Goal: Navigation & Orientation: Go to known website

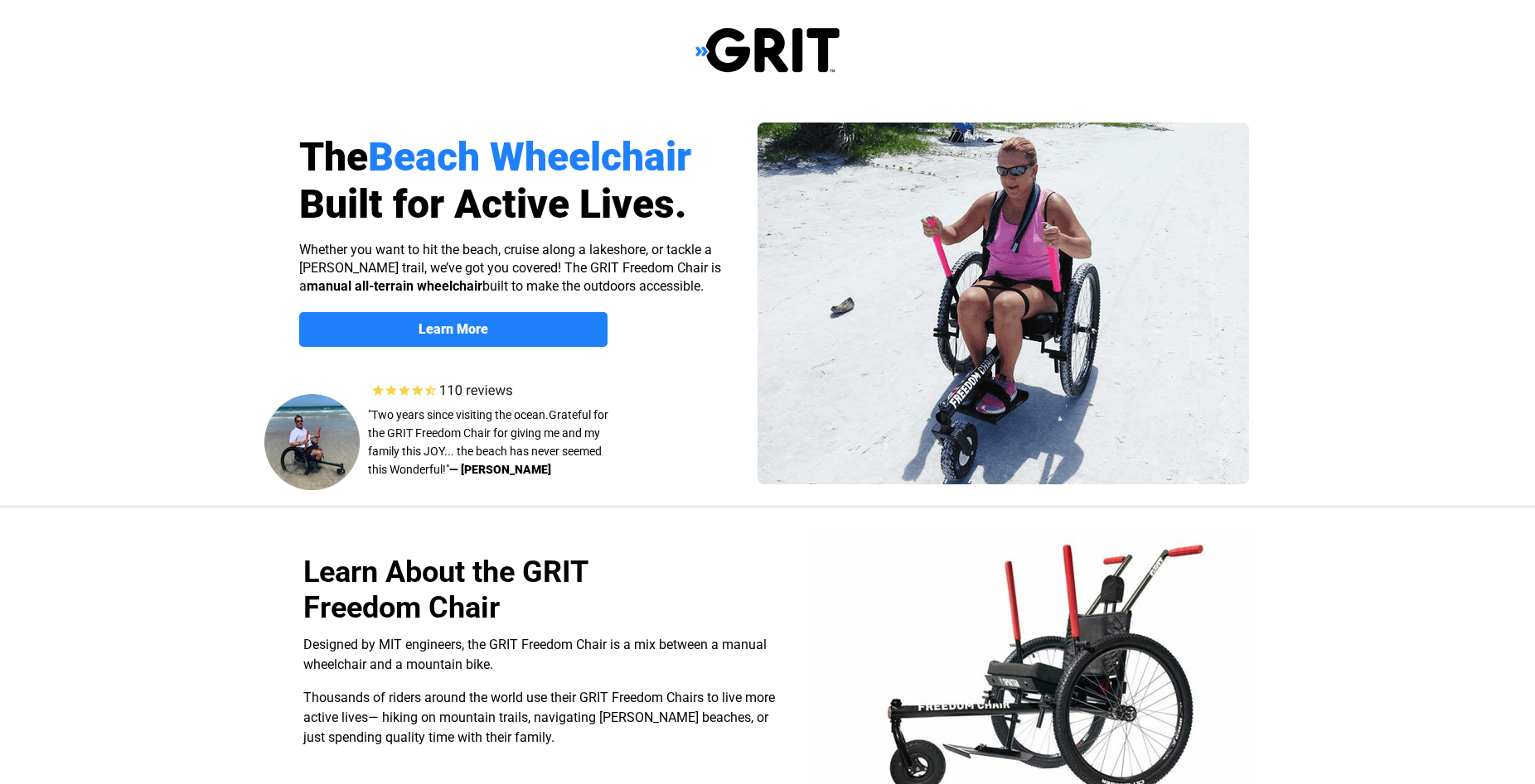
select select "US"
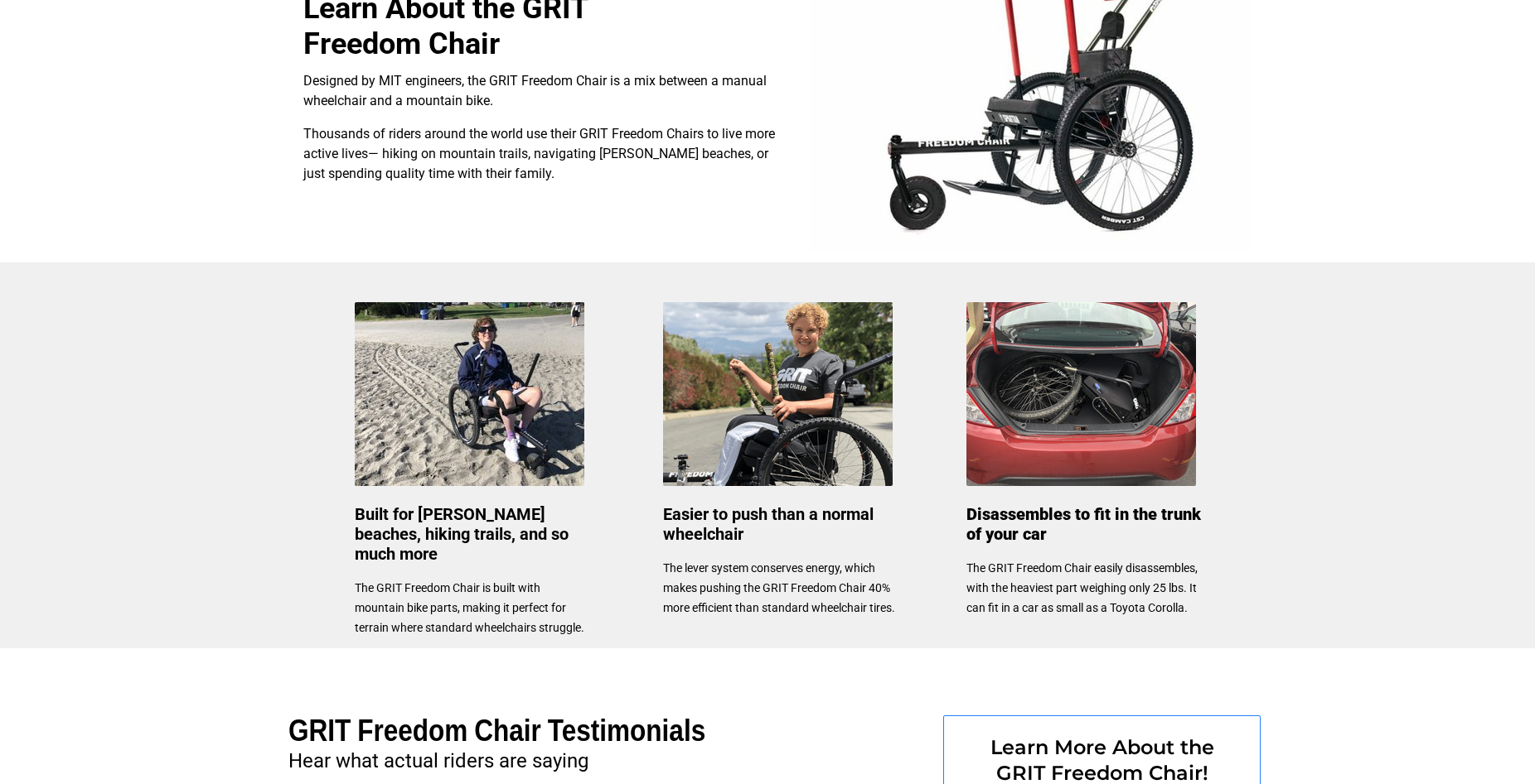
scroll to position [581, 0]
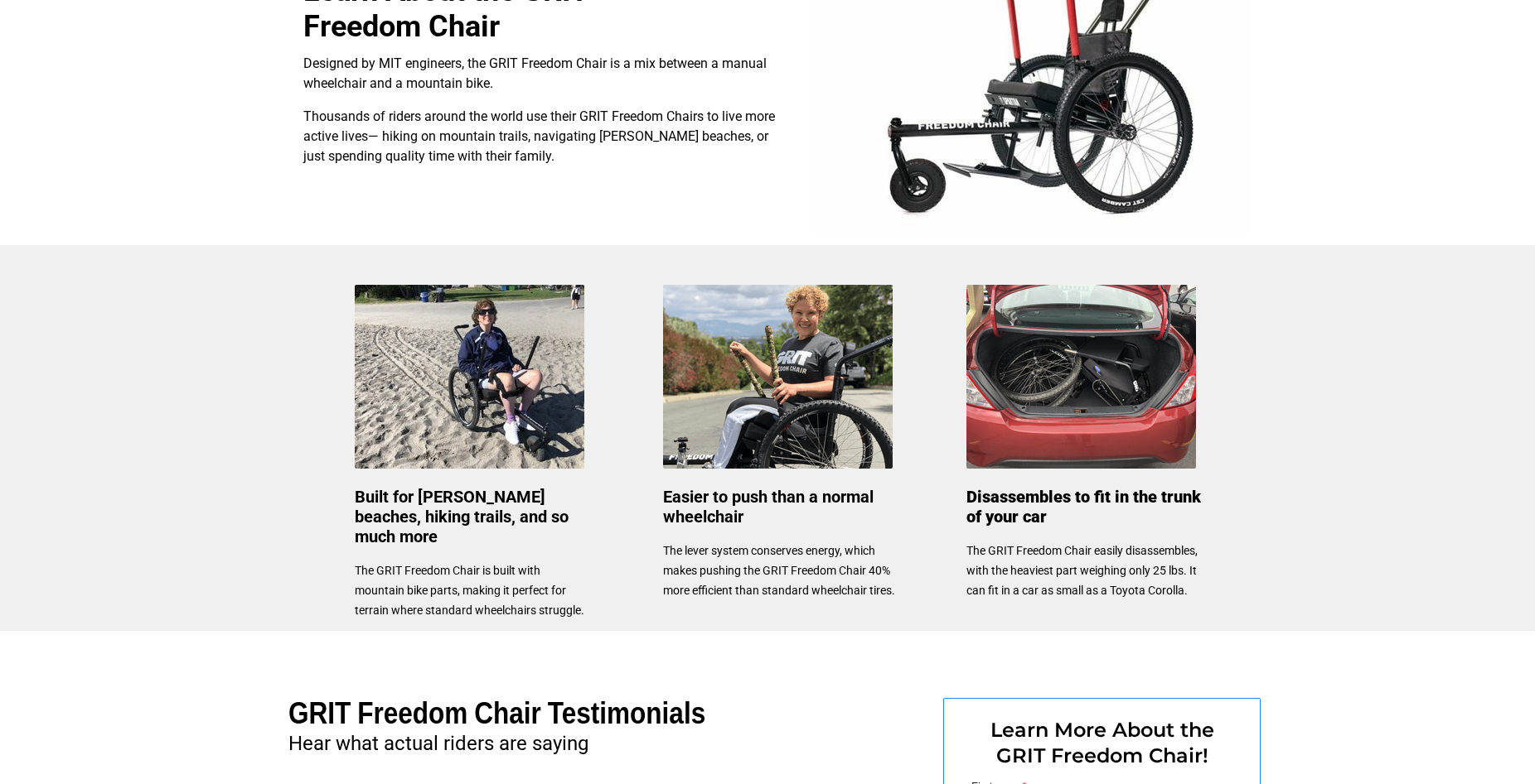
click at [1497, 318] on div at bounding box center [768, 438] width 1535 height 386
drag, startPoint x: 1497, startPoint y: 318, endPoint x: 1488, endPoint y: 318, distance: 9.0
click at [1496, 318] on div at bounding box center [768, 438] width 1535 height 386
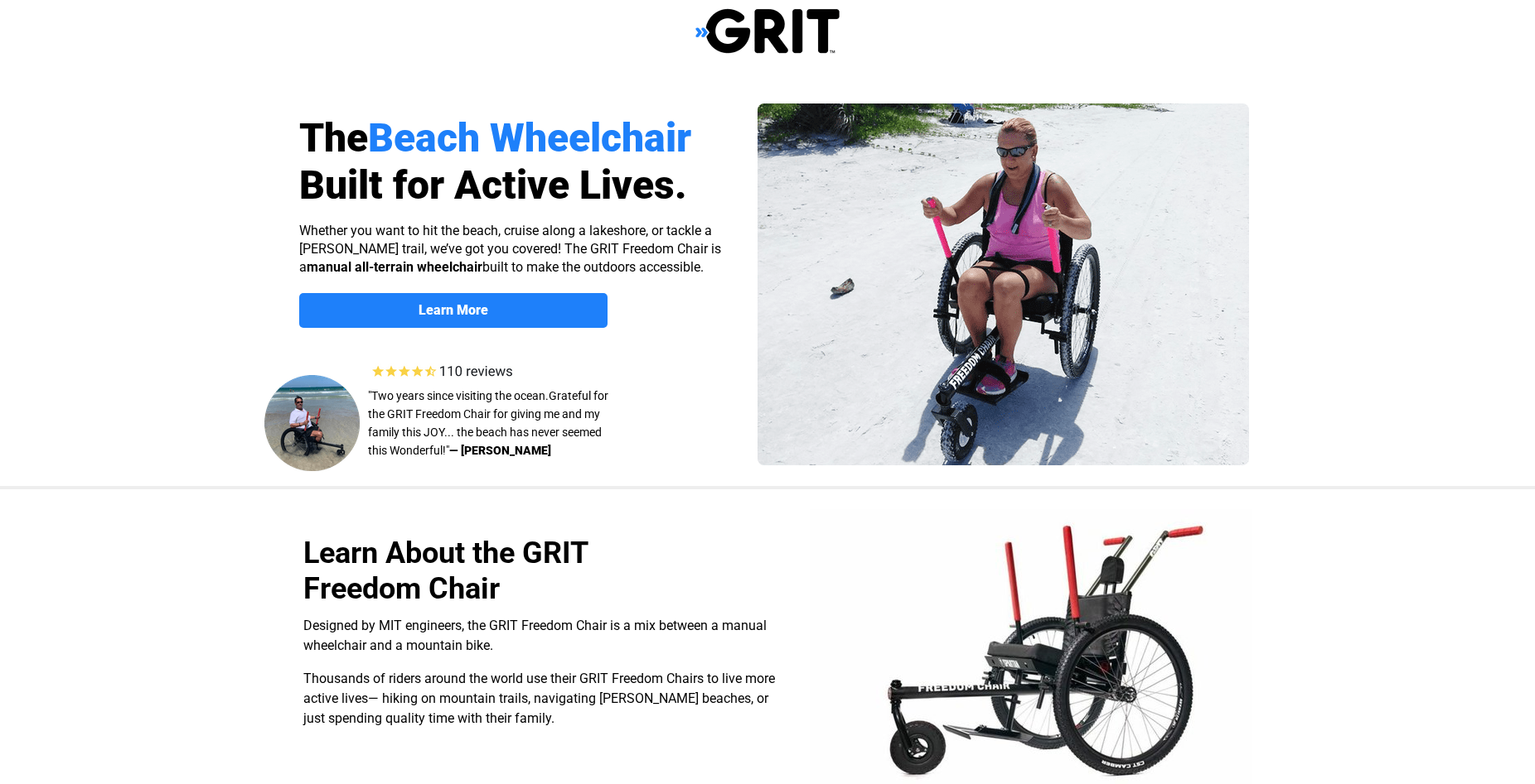
scroll to position [0, 0]
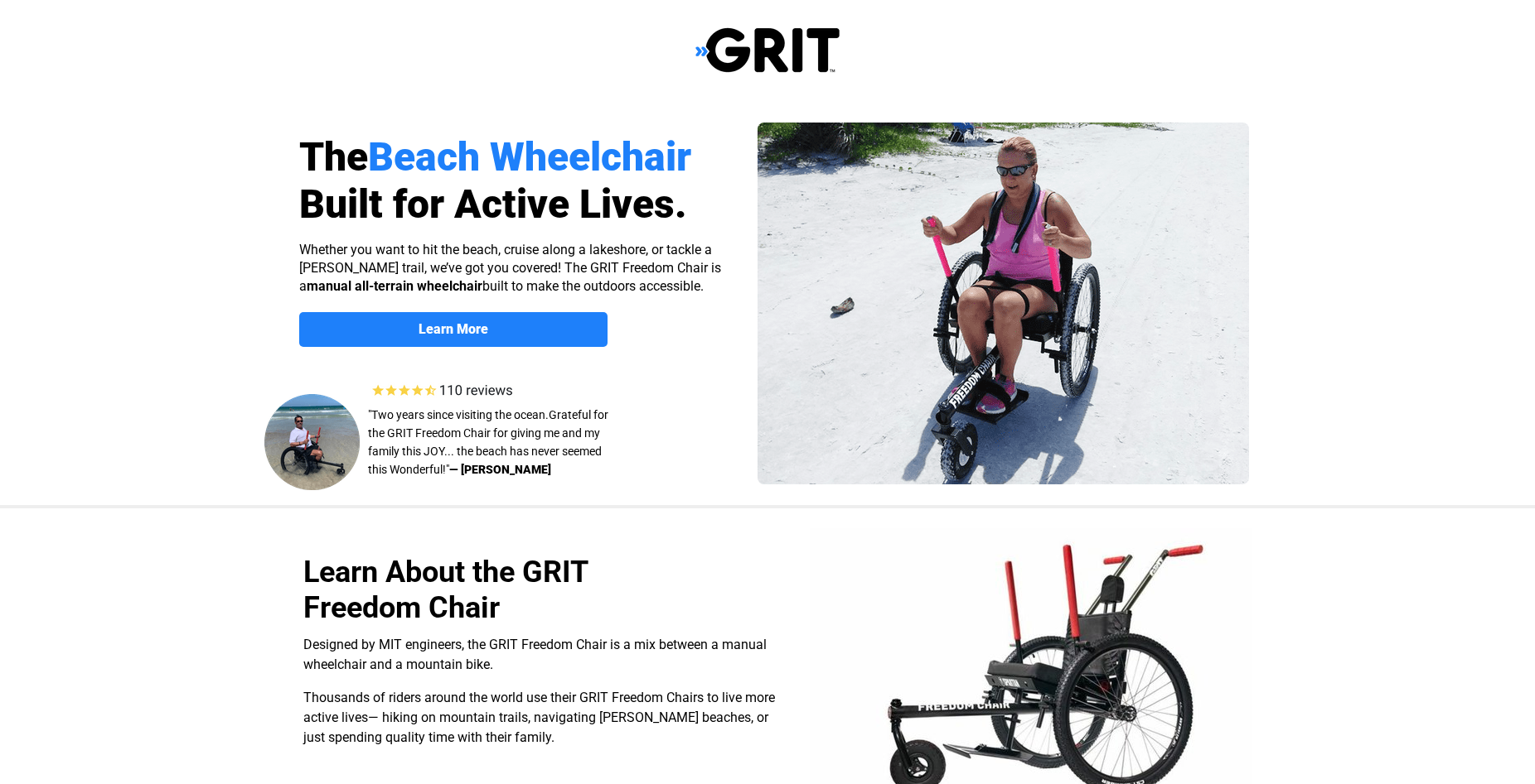
click at [448, 388] on img at bounding box center [447, 391] width 158 height 22
click at [470, 385] on img at bounding box center [447, 391] width 158 height 22
click at [380, 382] on img at bounding box center [447, 391] width 158 height 22
click at [415, 393] on img at bounding box center [447, 391] width 158 height 22
click at [471, 387] on img at bounding box center [447, 391] width 158 height 22
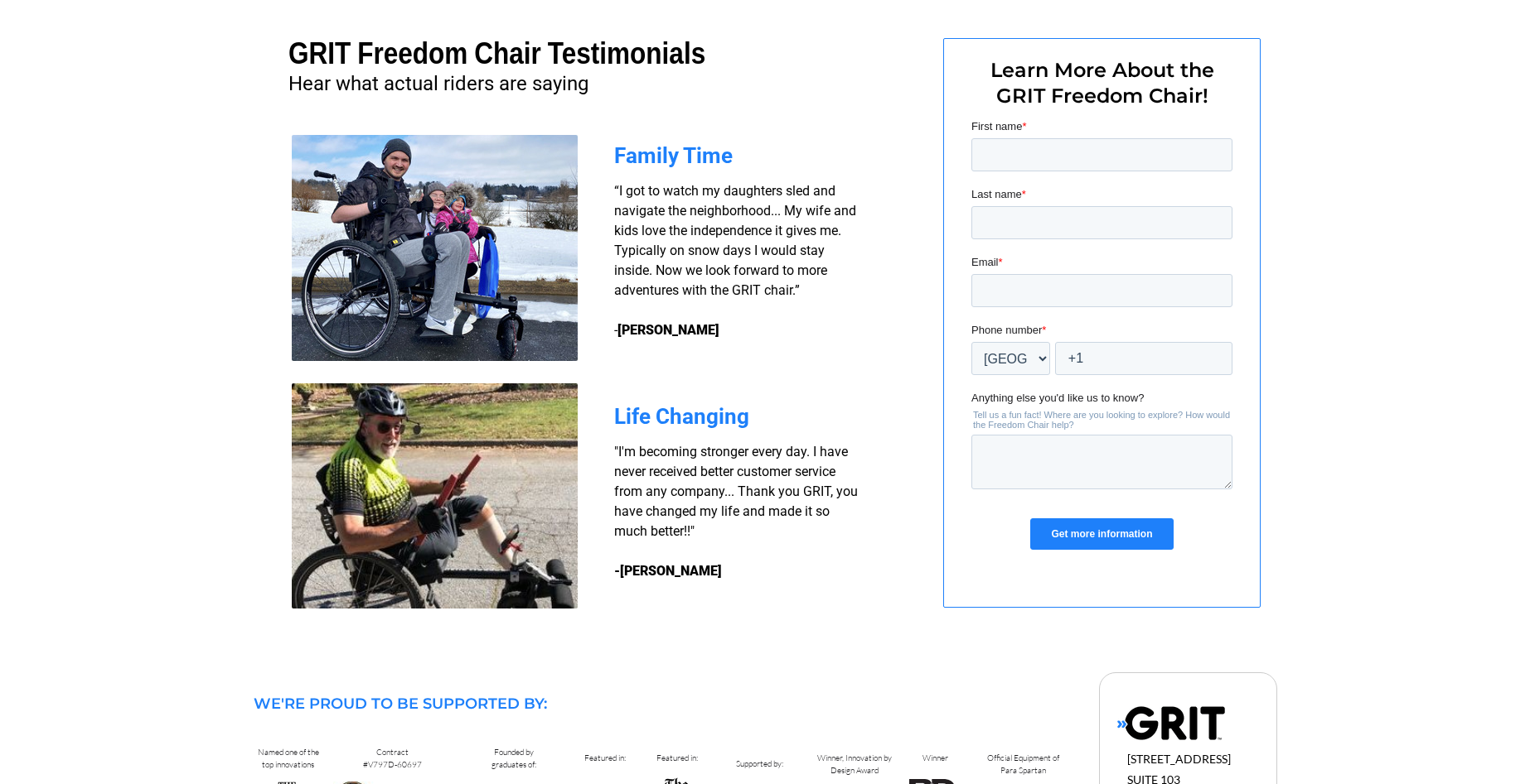
scroll to position [1386, 0]
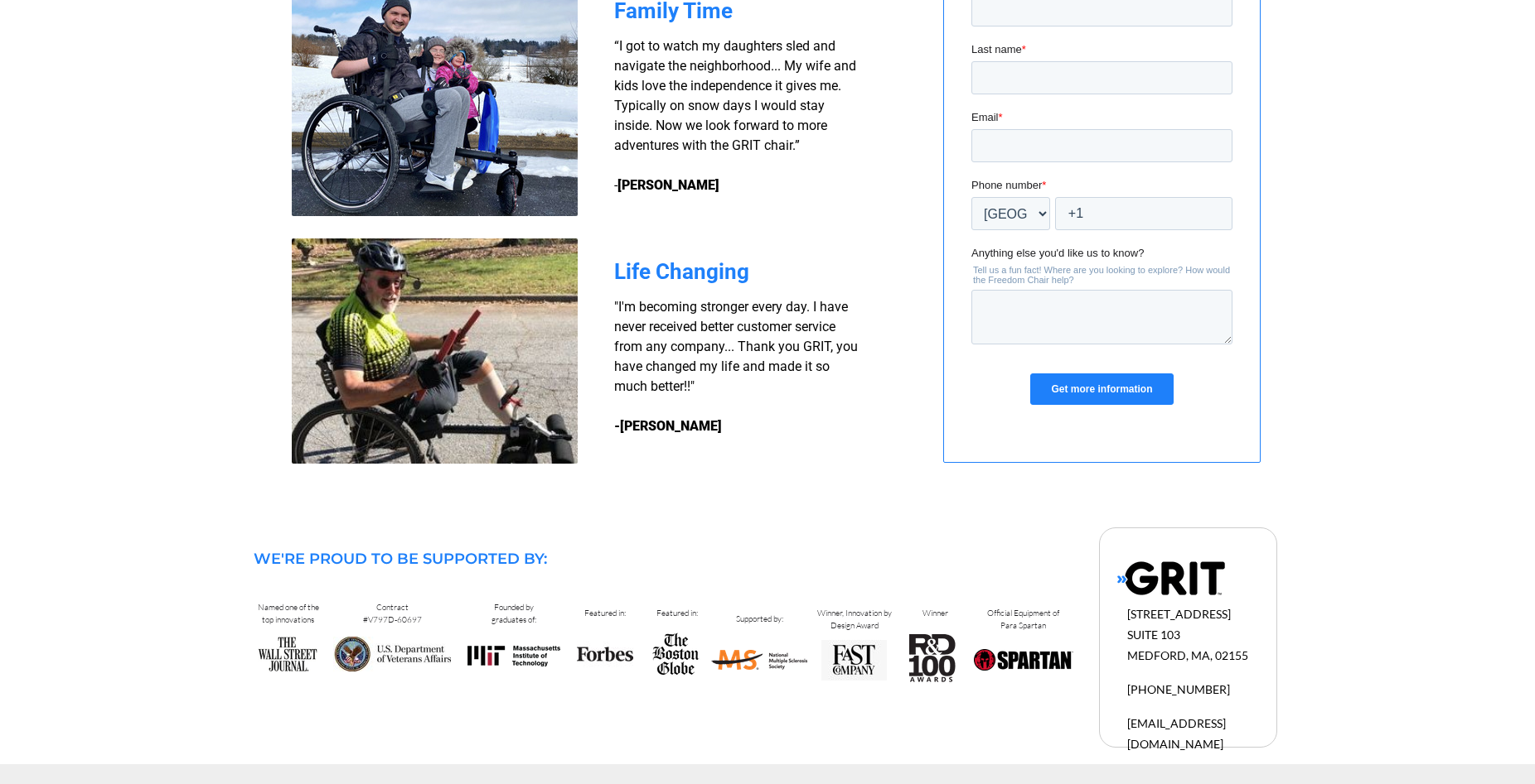
click at [1180, 579] on img at bounding box center [1170, 578] width 107 height 36
